Goal: Navigation & Orientation: Find specific page/section

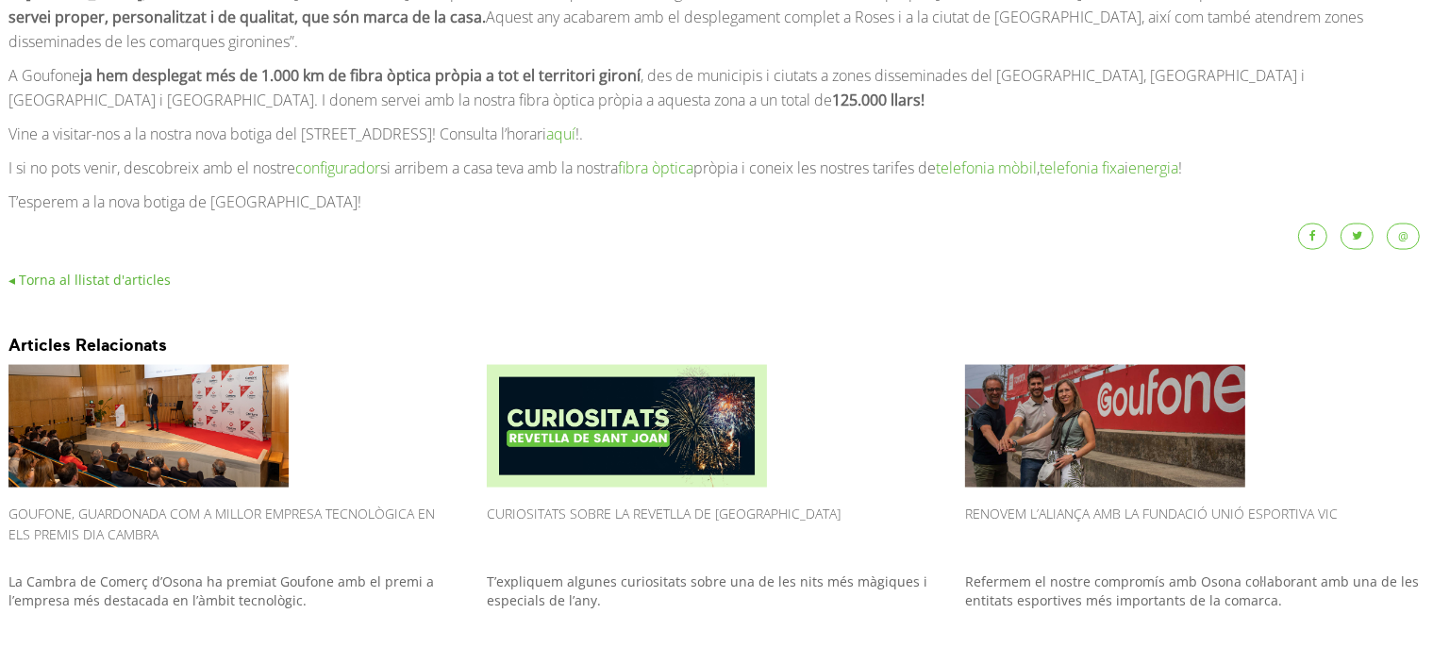
scroll to position [2846, 0]
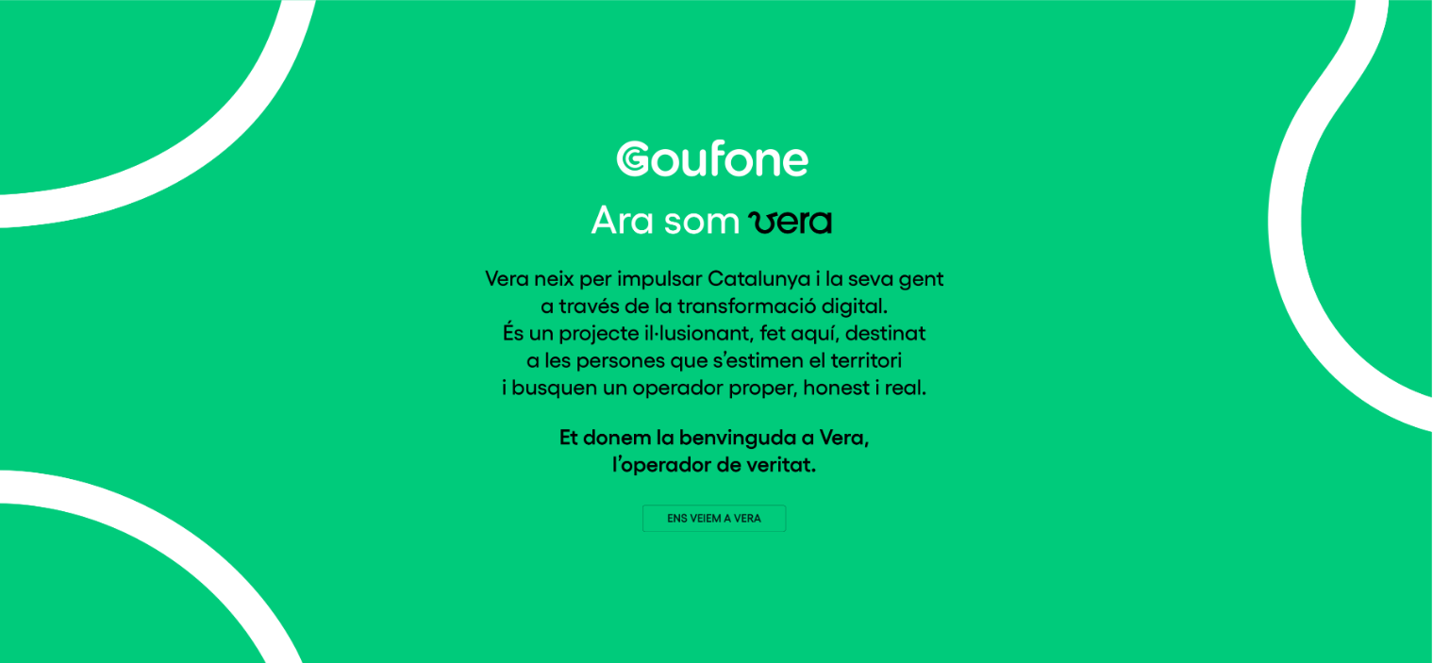
click at [747, 520] on img at bounding box center [716, 336] width 464 height 393
click at [682, 512] on img at bounding box center [716, 336] width 464 height 393
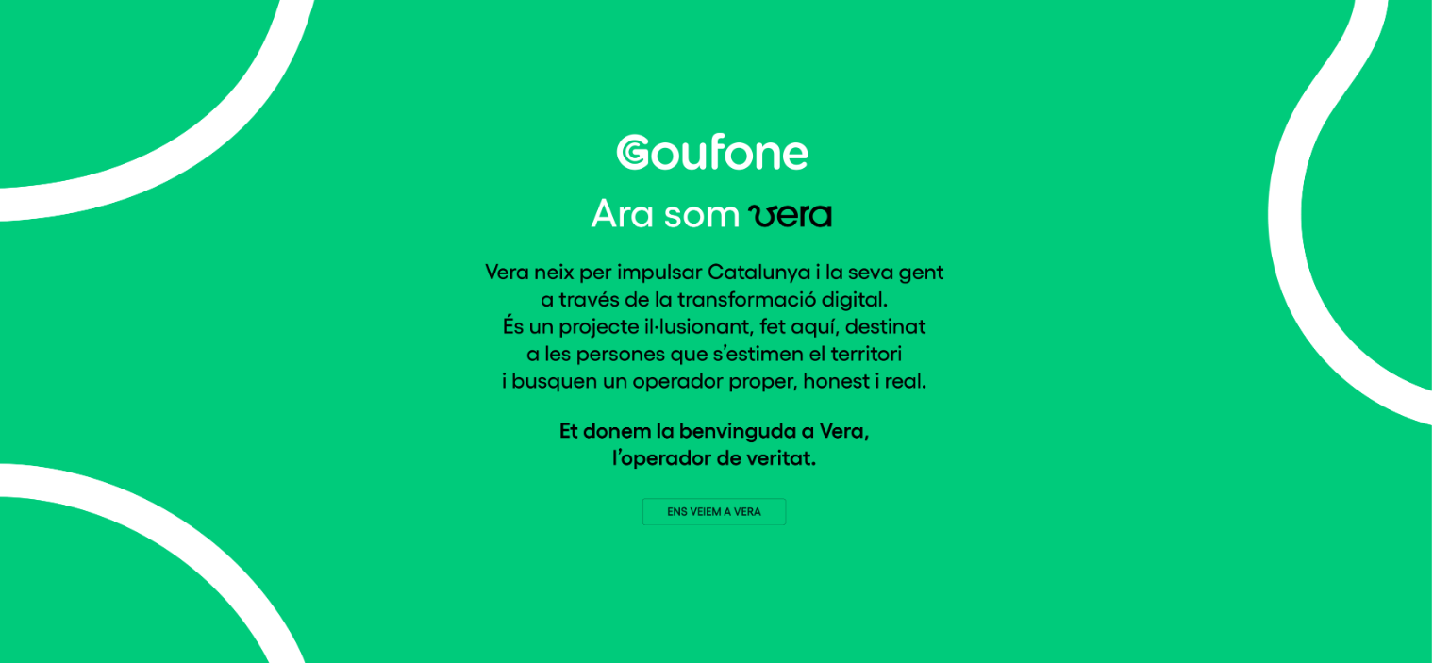
scroll to position [8, 0]
